Goal: Task Accomplishment & Management: Use online tool/utility

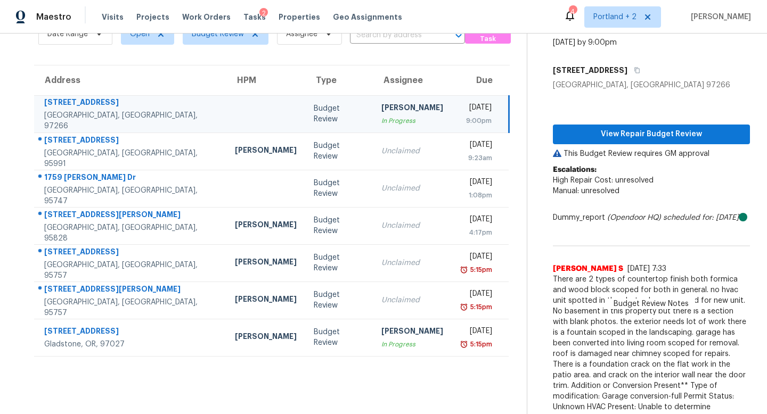
scroll to position [59, 0]
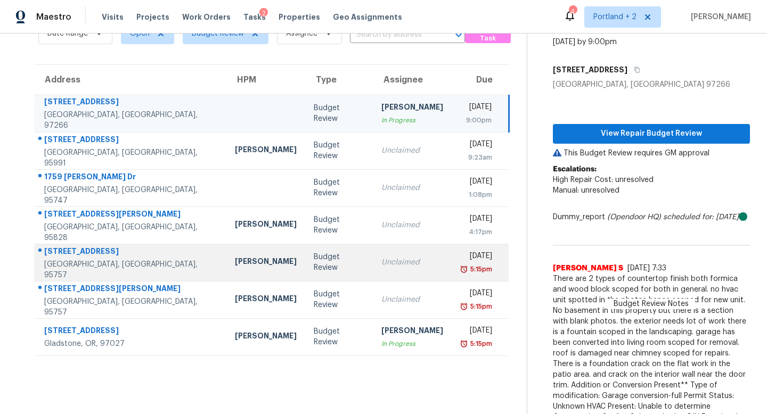
click at [235, 264] on div "[PERSON_NAME]" at bounding box center [266, 262] width 62 height 13
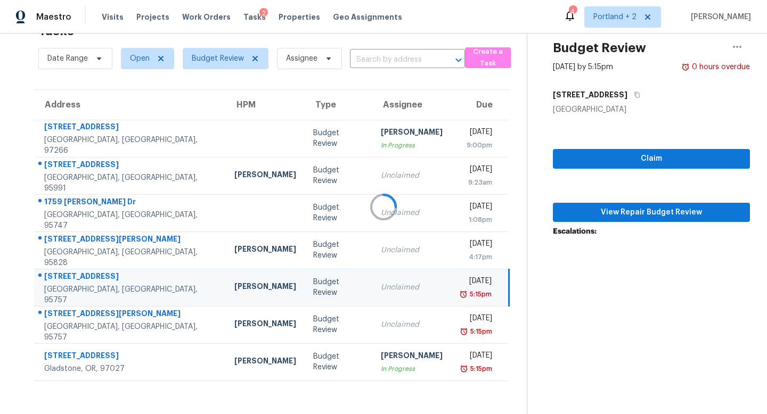
scroll to position [34, 0]
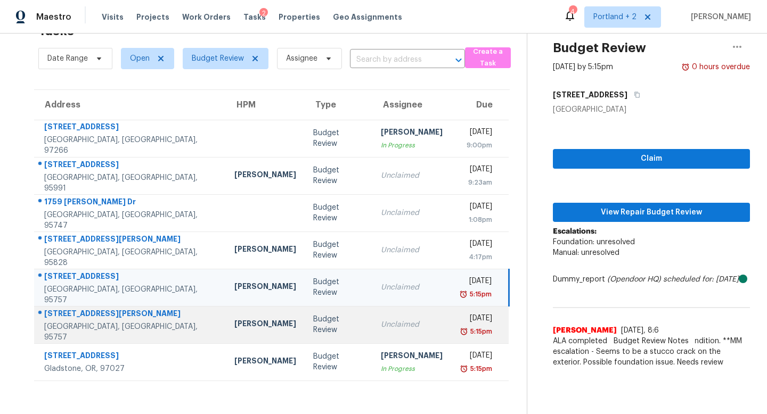
click at [460, 335] on div "5:15pm" at bounding box center [476, 332] width 33 height 11
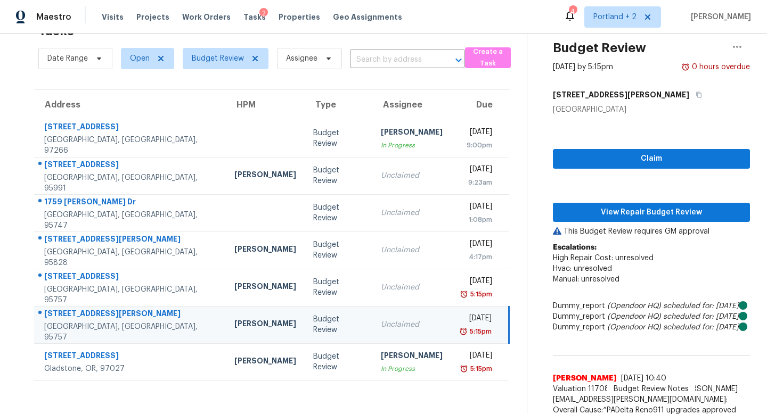
scroll to position [59, 0]
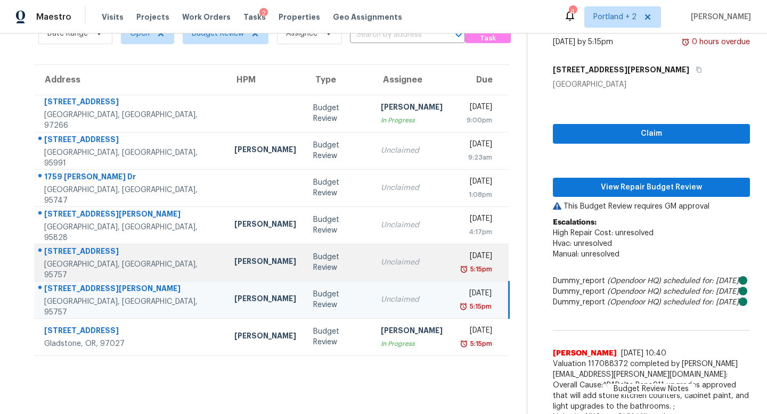
click at [381, 265] on div "Unclaimed" at bounding box center [412, 262] width 62 height 11
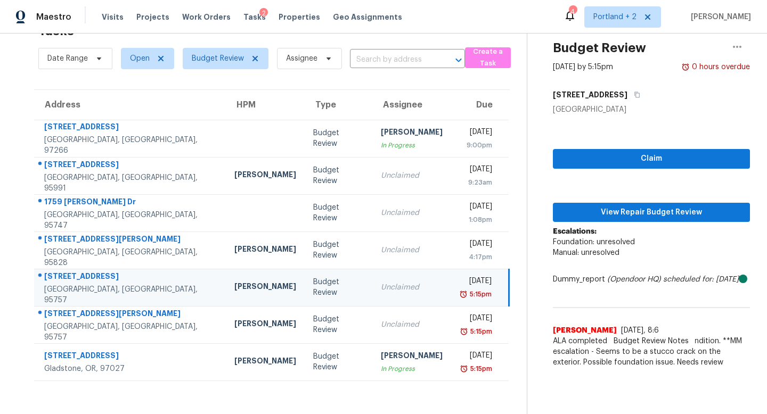
scroll to position [34, 0]
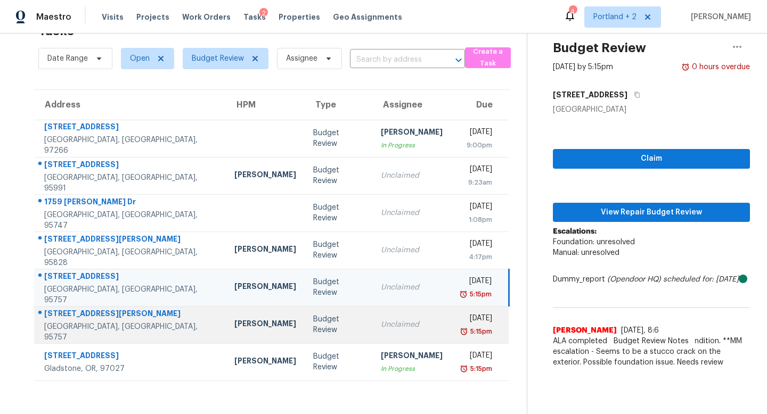
click at [384, 322] on div "Unclaimed" at bounding box center [412, 325] width 62 height 11
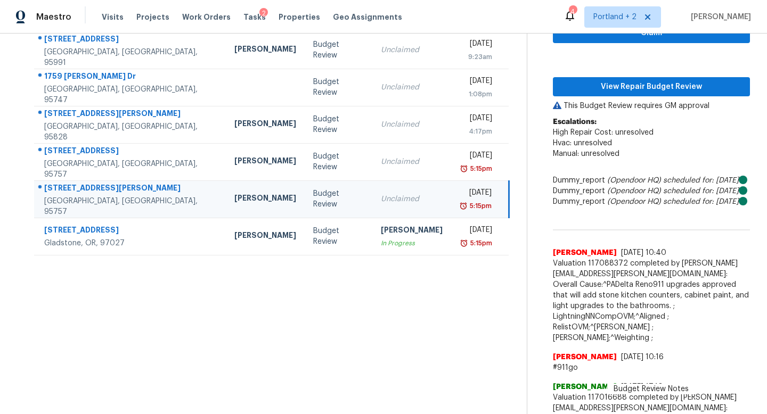
scroll to position [37, 0]
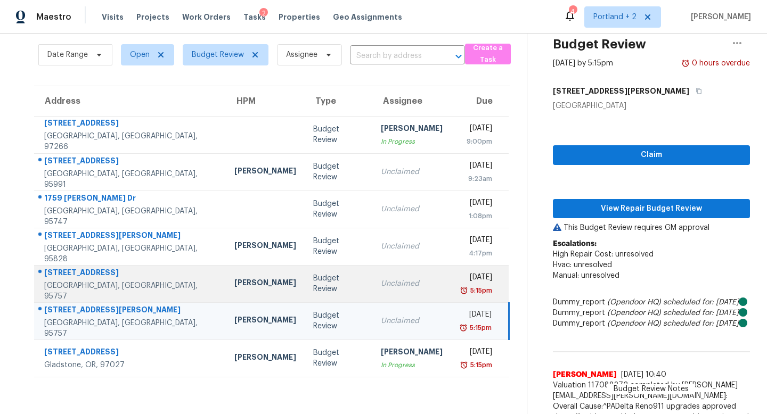
click at [372, 298] on td "Unclaimed" at bounding box center [411, 283] width 79 height 37
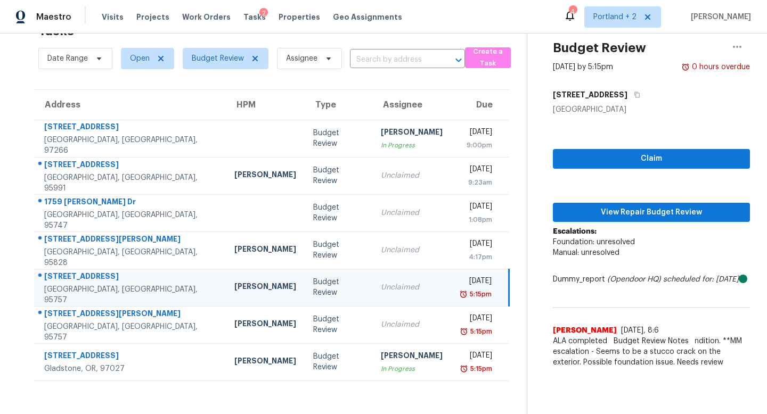
scroll to position [34, 0]
click at [666, 214] on span "View Repair Budget Review" at bounding box center [651, 212] width 180 height 13
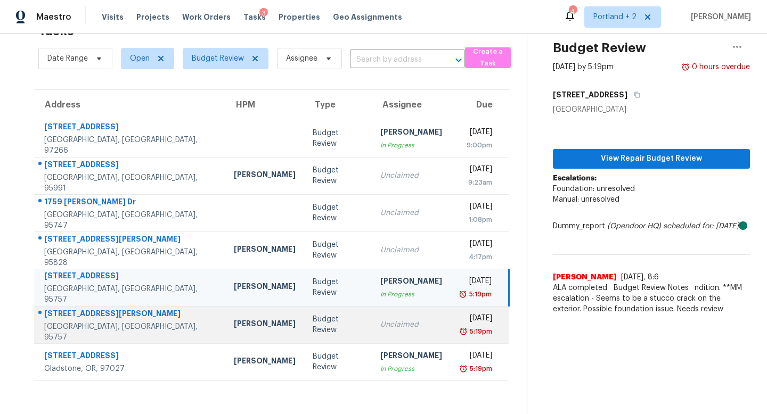
click at [237, 332] on td "[PERSON_NAME]" at bounding box center [264, 324] width 79 height 37
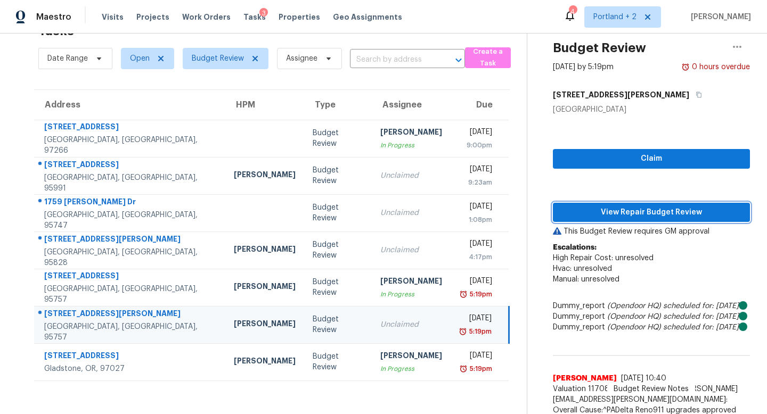
click at [601, 204] on button "View Repair Budget Review" at bounding box center [651, 213] width 197 height 20
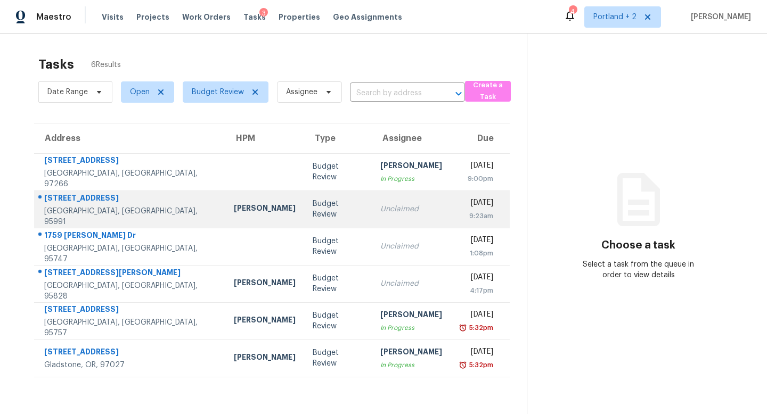
click at [234, 209] on td "[PERSON_NAME]" at bounding box center [264, 209] width 79 height 37
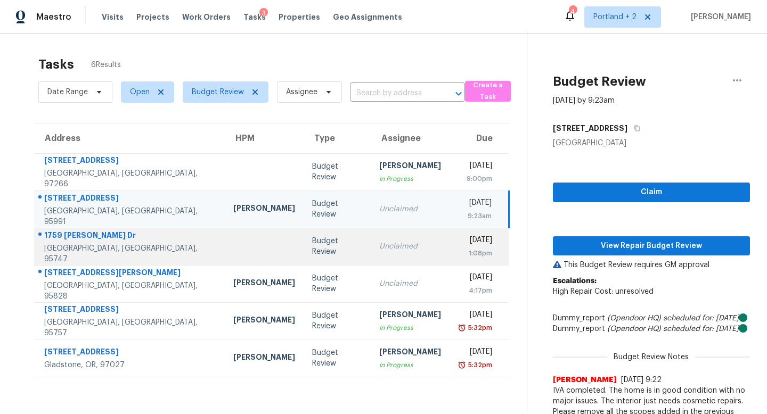
click at [225, 238] on td at bounding box center [264, 246] width 79 height 37
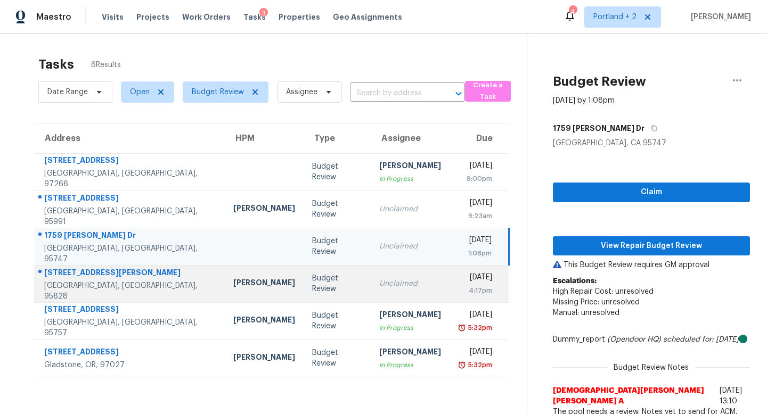
click at [225, 271] on td "[PERSON_NAME]" at bounding box center [264, 283] width 79 height 37
